Goal: Task Accomplishment & Management: Complete application form

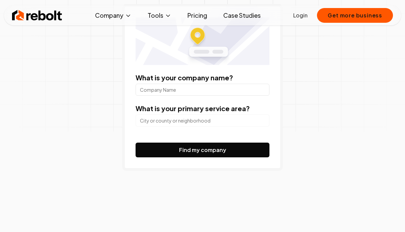
click at [181, 92] on input "What is your company name?" at bounding box center [203, 90] width 134 height 12
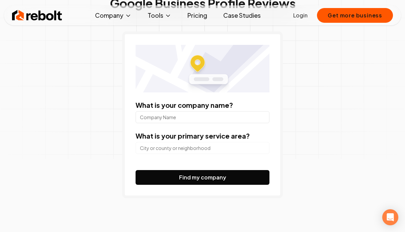
scroll to position [67, 0]
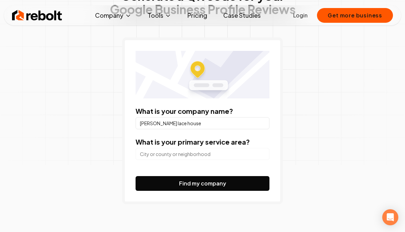
type input "[PERSON_NAME] lace house"
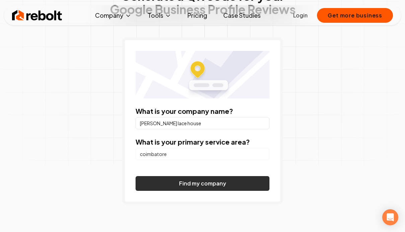
click at [246, 179] on button "Find my company" at bounding box center [203, 183] width 134 height 15
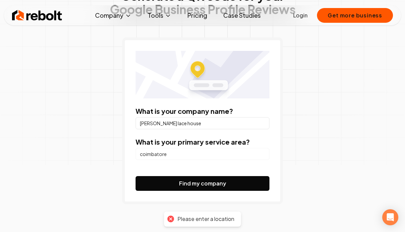
click at [170, 155] on input "coimbatore" at bounding box center [203, 154] width 134 height 12
click at [265, 155] on input "coimbatore" at bounding box center [203, 154] width 134 height 12
click at [265, 152] on input "coimbatore" at bounding box center [203, 154] width 134 height 12
type input "c"
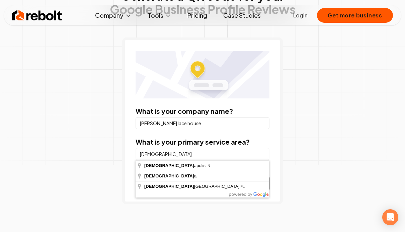
type input "[DEMOGRAPHIC_DATA]"
click at [136, 176] on button "Find my company" at bounding box center [203, 183] width 134 height 15
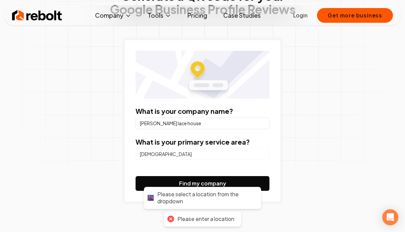
click at [259, 157] on input "[DEMOGRAPHIC_DATA]" at bounding box center [203, 154] width 134 height 12
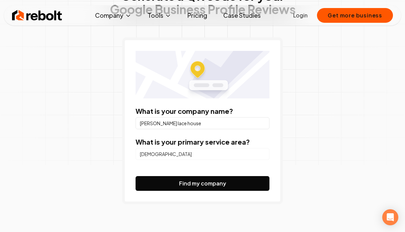
click at [201, 123] on input "[PERSON_NAME] lace house" at bounding box center [203, 123] width 134 height 12
click at [263, 154] on input "[DEMOGRAPHIC_DATA]" at bounding box center [203, 154] width 134 height 12
click at [214, 154] on input "search" at bounding box center [203, 154] width 134 height 12
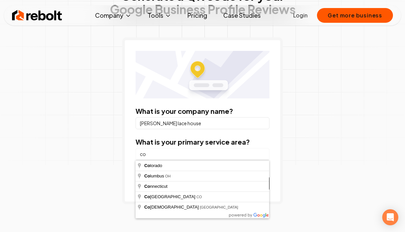
type input "c"
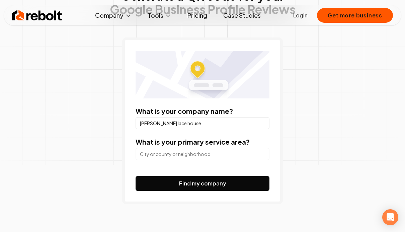
type input "n"
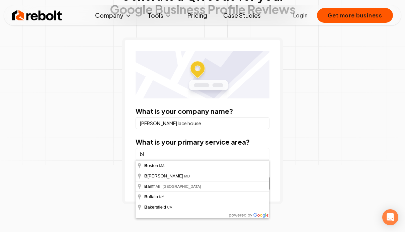
type input "b"
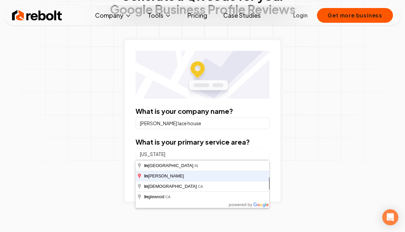
click at [136, 176] on button "Find my company" at bounding box center [203, 183] width 134 height 15
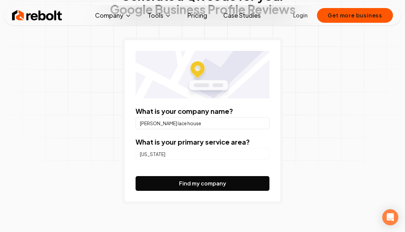
drag, startPoint x: 203, startPoint y: 77, endPoint x: 190, endPoint y: 74, distance: 13.5
click at [202, 77] on img at bounding box center [203, 75] width 134 height 48
click at [188, 72] on img at bounding box center [203, 75] width 134 height 48
click at [174, 154] on input "[US_STATE]" at bounding box center [203, 154] width 134 height 12
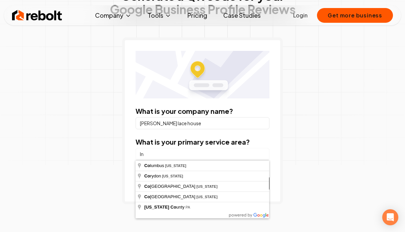
type input "I"
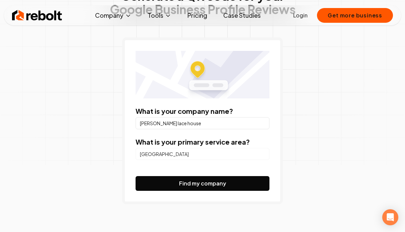
type input "[GEOGRAPHIC_DATA]"
click at [136, 176] on button "Find my company" at bounding box center [203, 183] width 134 height 15
click at [201, 65] on img at bounding box center [203, 75] width 134 height 48
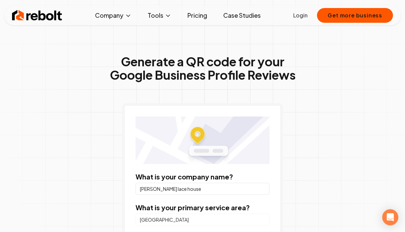
scroll to position [0, 0]
